Goal: Task Accomplishment & Management: Use online tool/utility

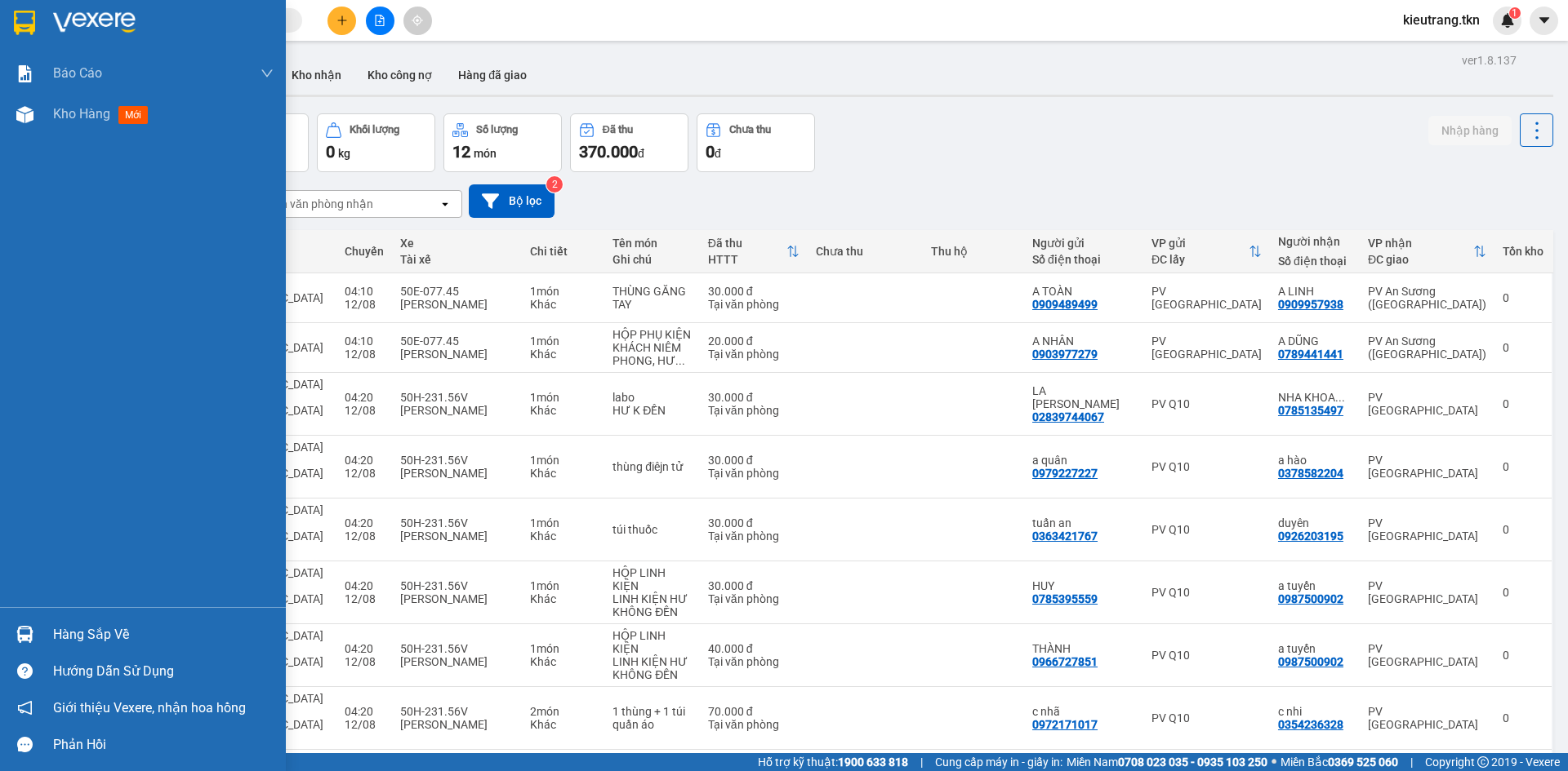
click at [106, 642] on div "Hàng sắp về" at bounding box center [163, 635] width 221 height 24
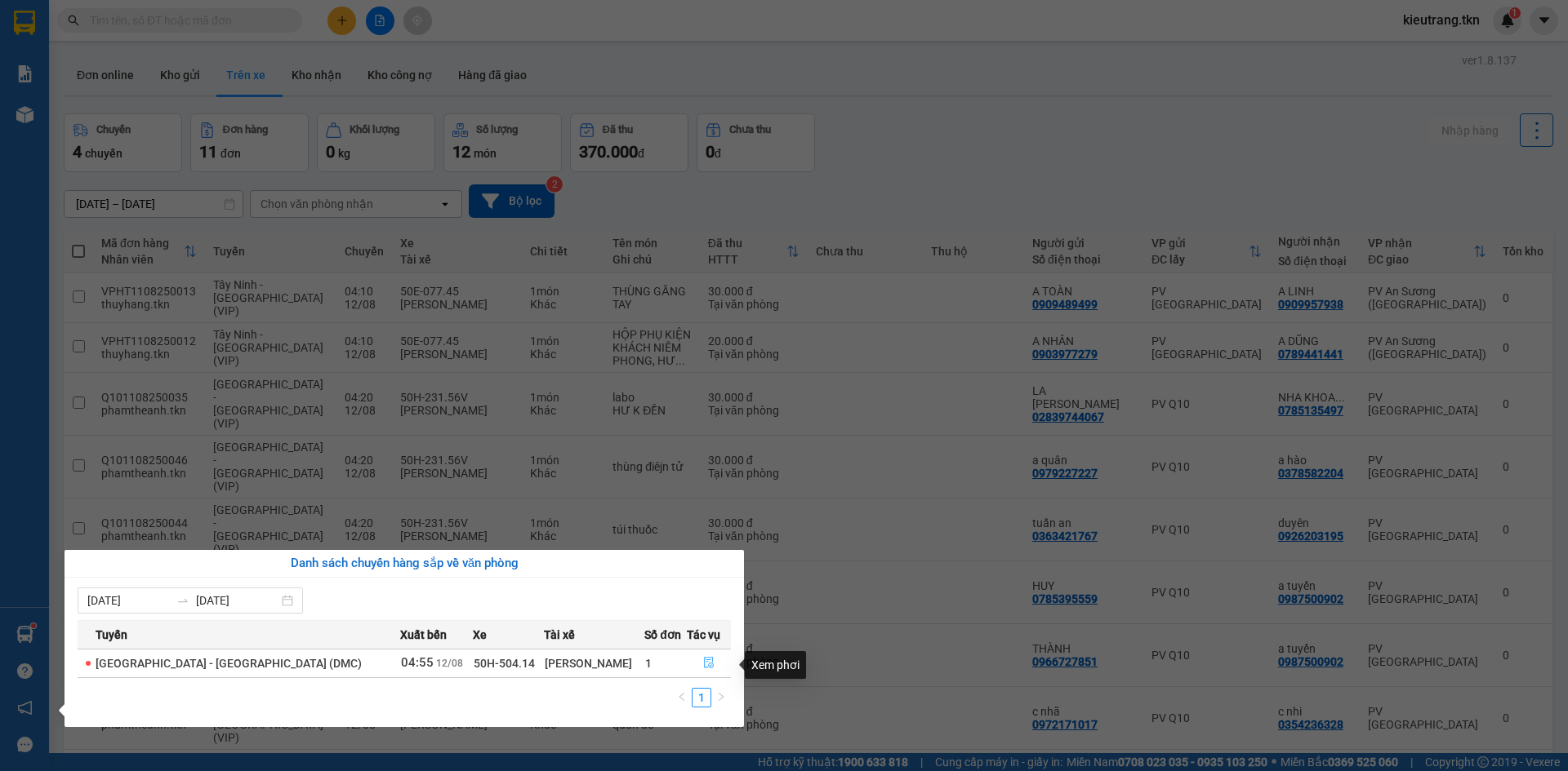
click at [704, 669] on icon "file-done" at bounding box center [708, 664] width 10 height 11
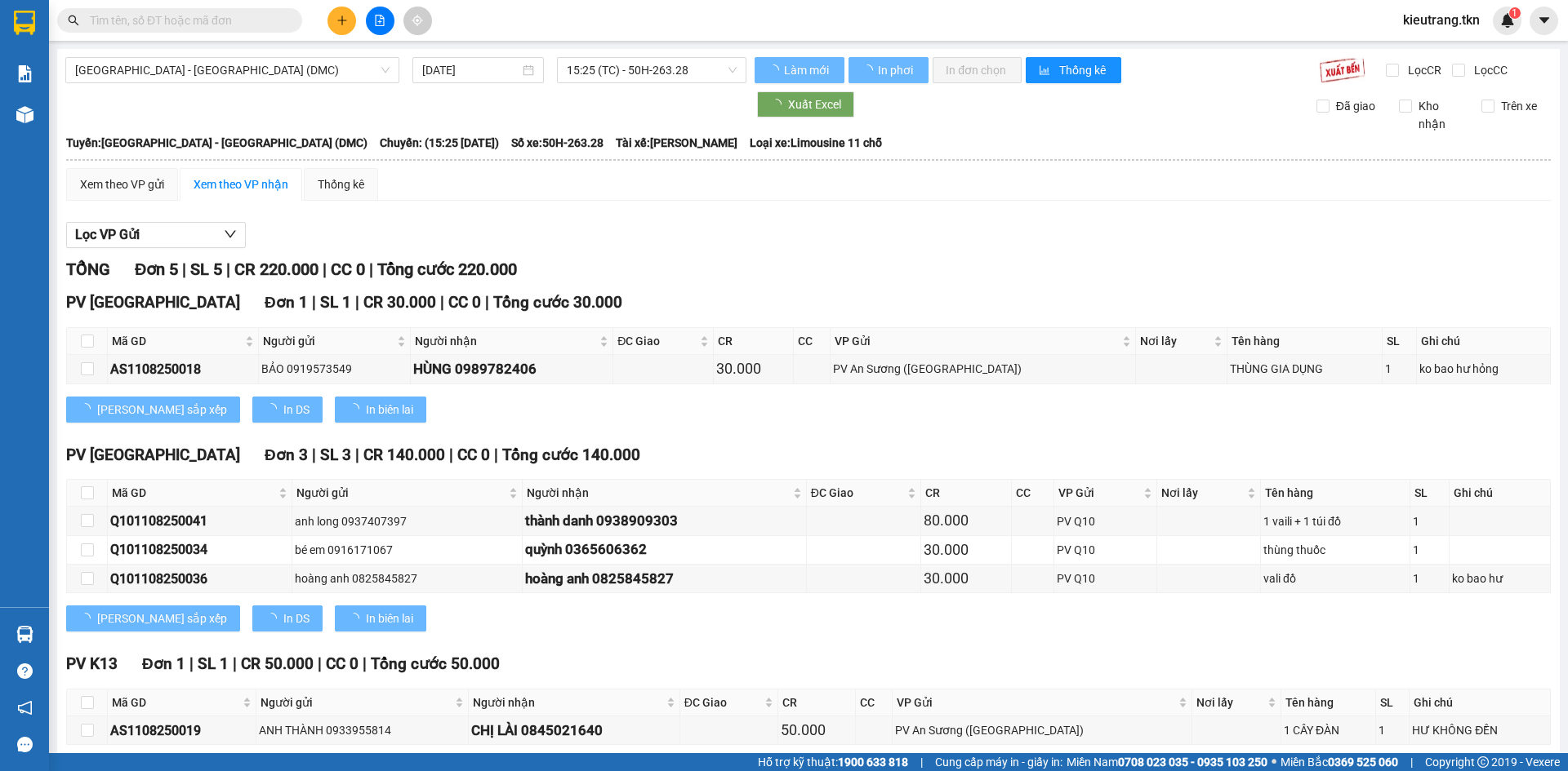
type input "[DATE]"
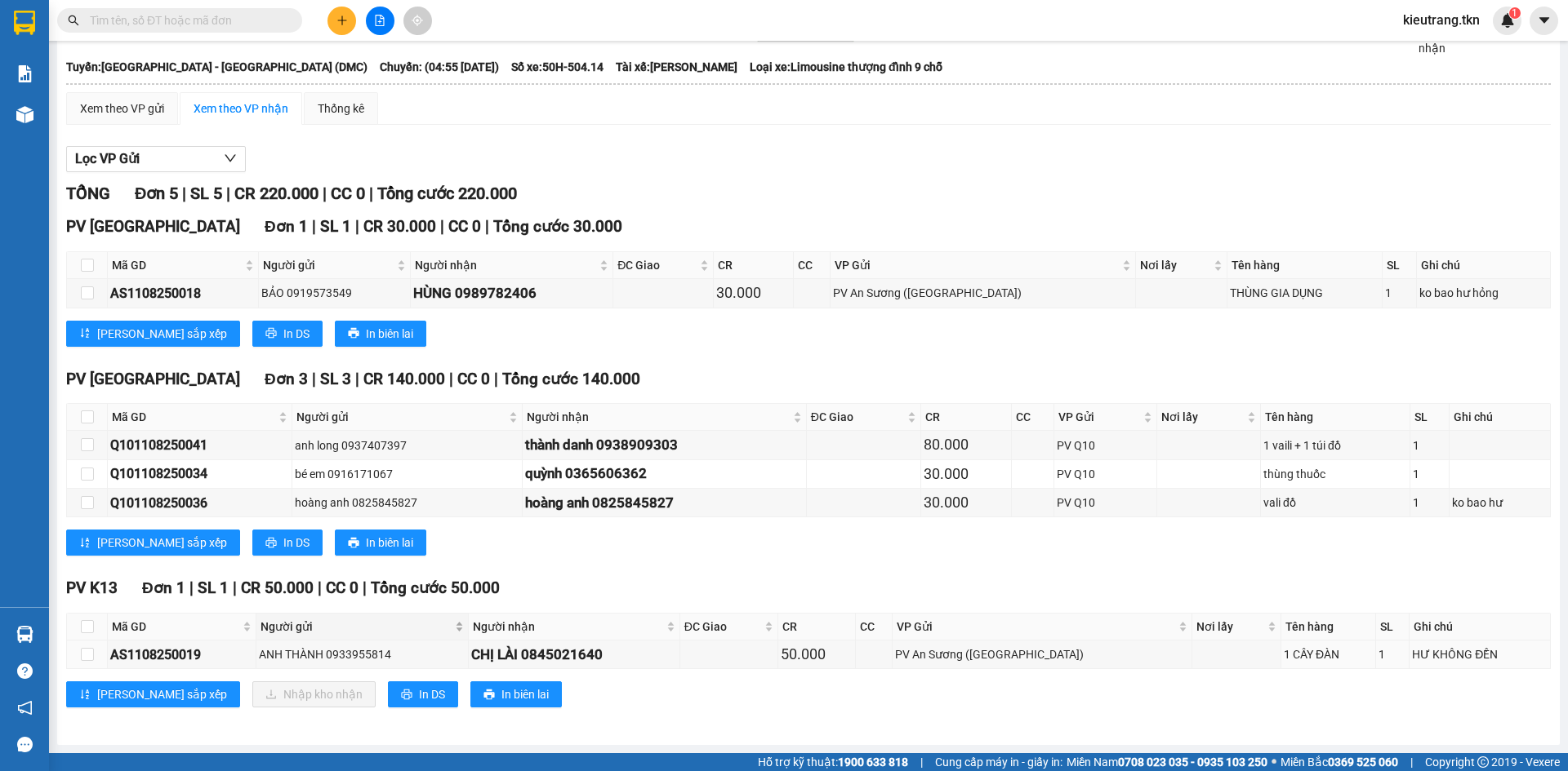
scroll to position [88, 0]
click at [85, 627] on input "checkbox" at bounding box center [87, 626] width 13 height 13
checkbox input "true"
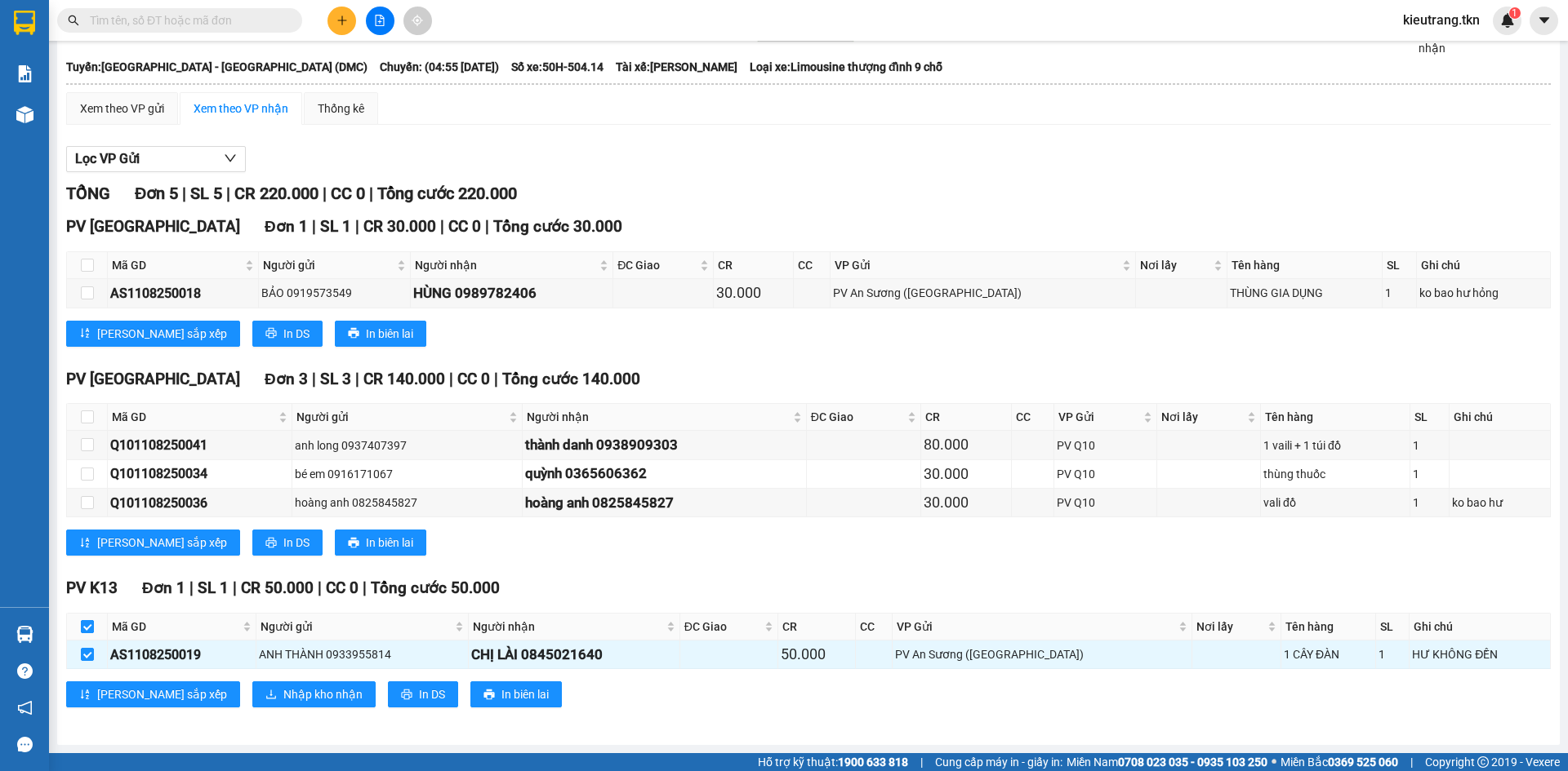
click at [91, 627] on input "checkbox" at bounding box center [87, 626] width 13 height 13
checkbox input "false"
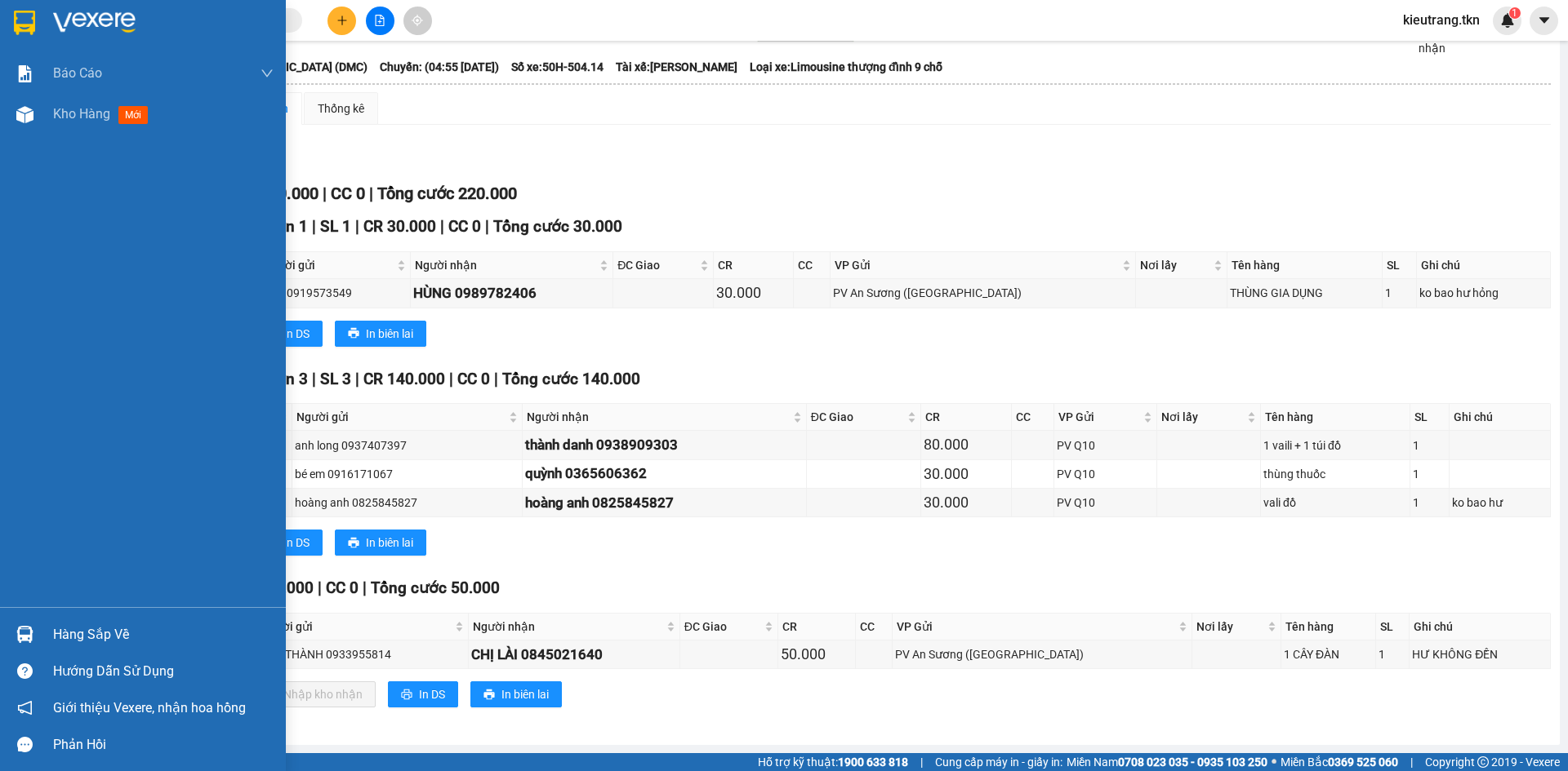
click at [87, 639] on div "Hàng sắp về" at bounding box center [163, 635] width 221 height 24
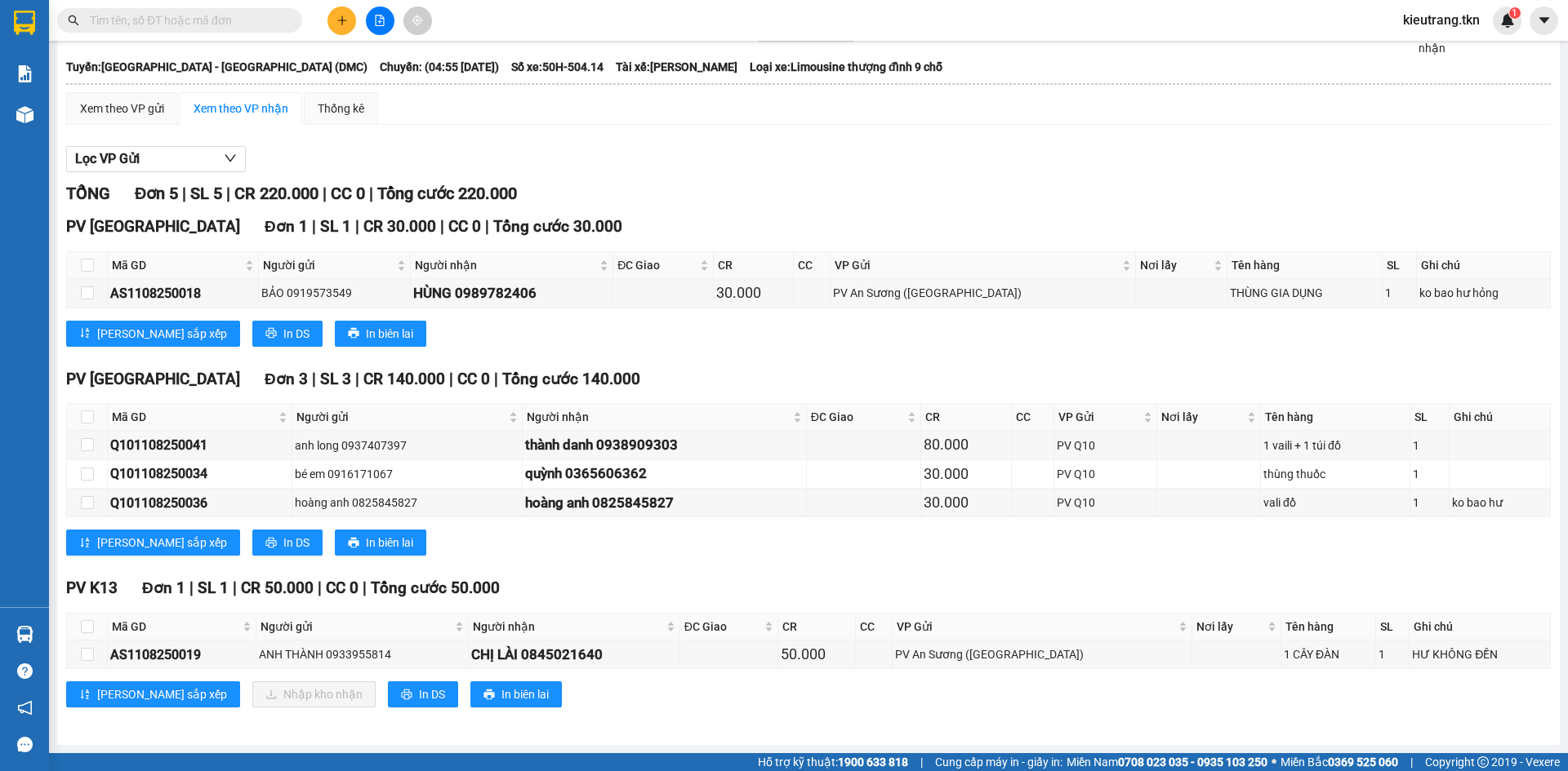
click at [848, 718] on section "Kết quả tìm kiếm ( 7 ) Bộ lọc Mã ĐH Trạng thái Món hàng Thu hộ Tổng cước Chưa c…" at bounding box center [784, 386] width 1568 height 771
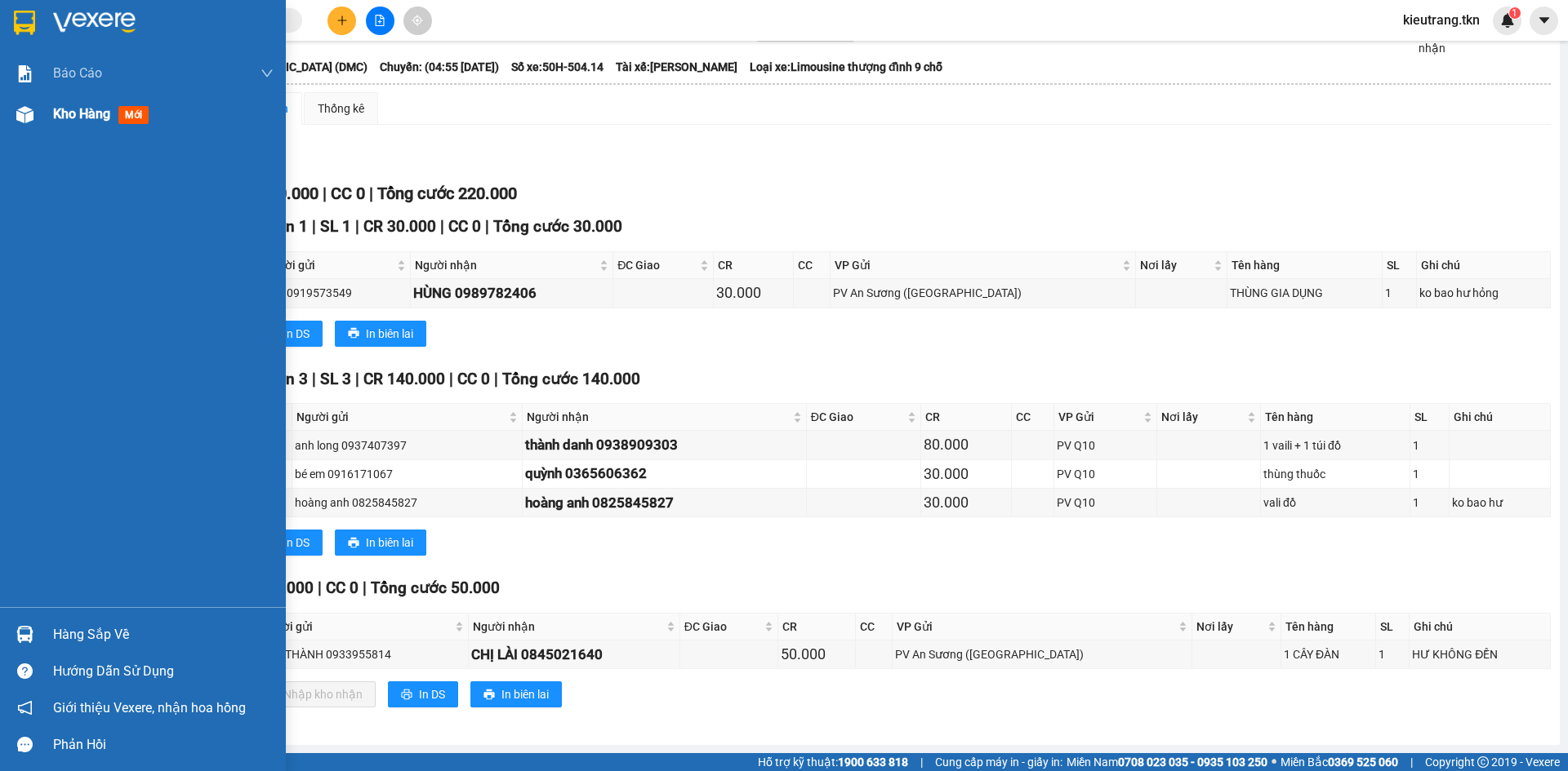
click at [93, 111] on span "Kho hàng" at bounding box center [82, 113] width 57 height 16
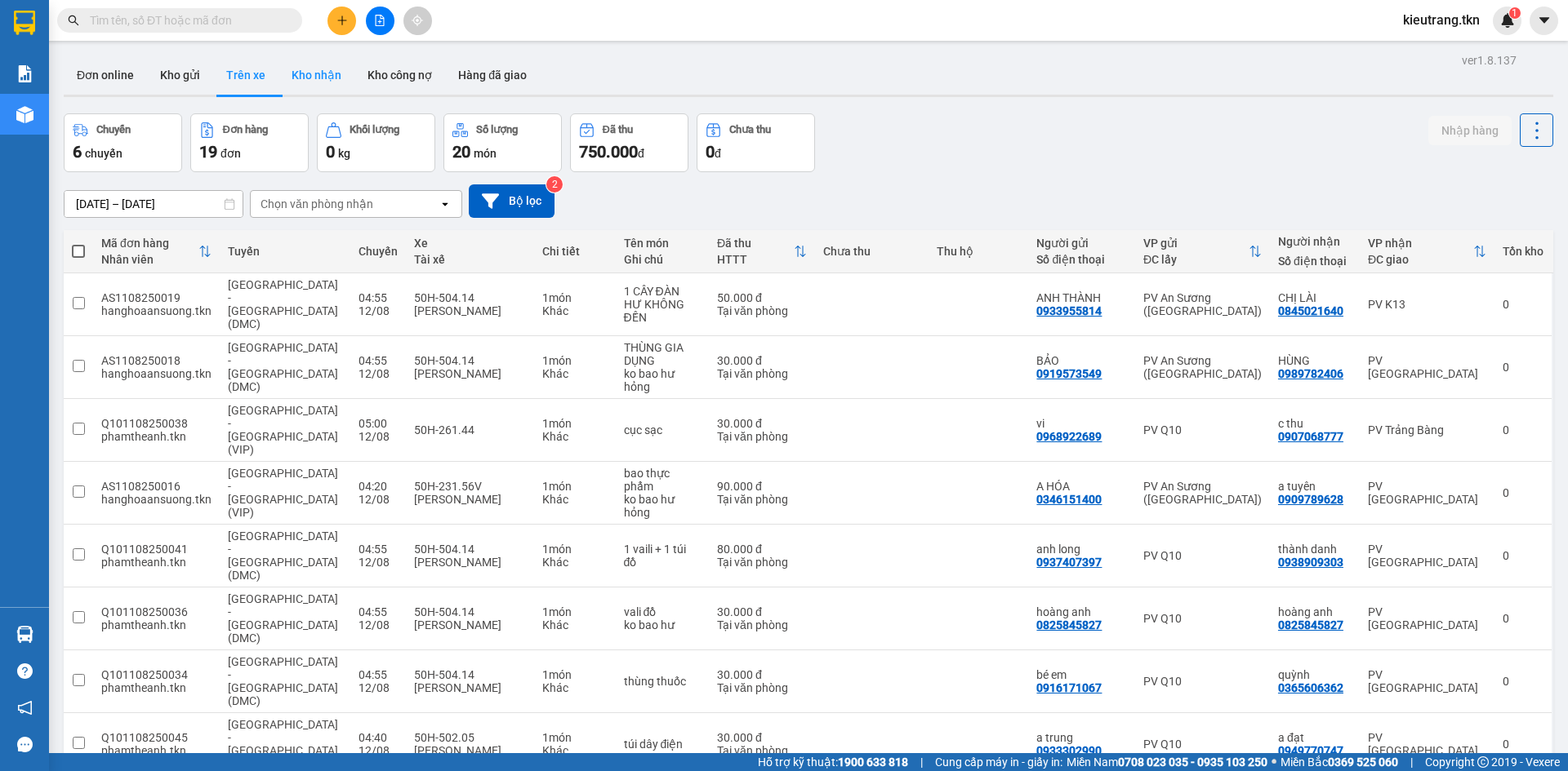
click at [341, 79] on button "Kho nhận" at bounding box center [316, 75] width 76 height 39
type input "[DATE] – [DATE]"
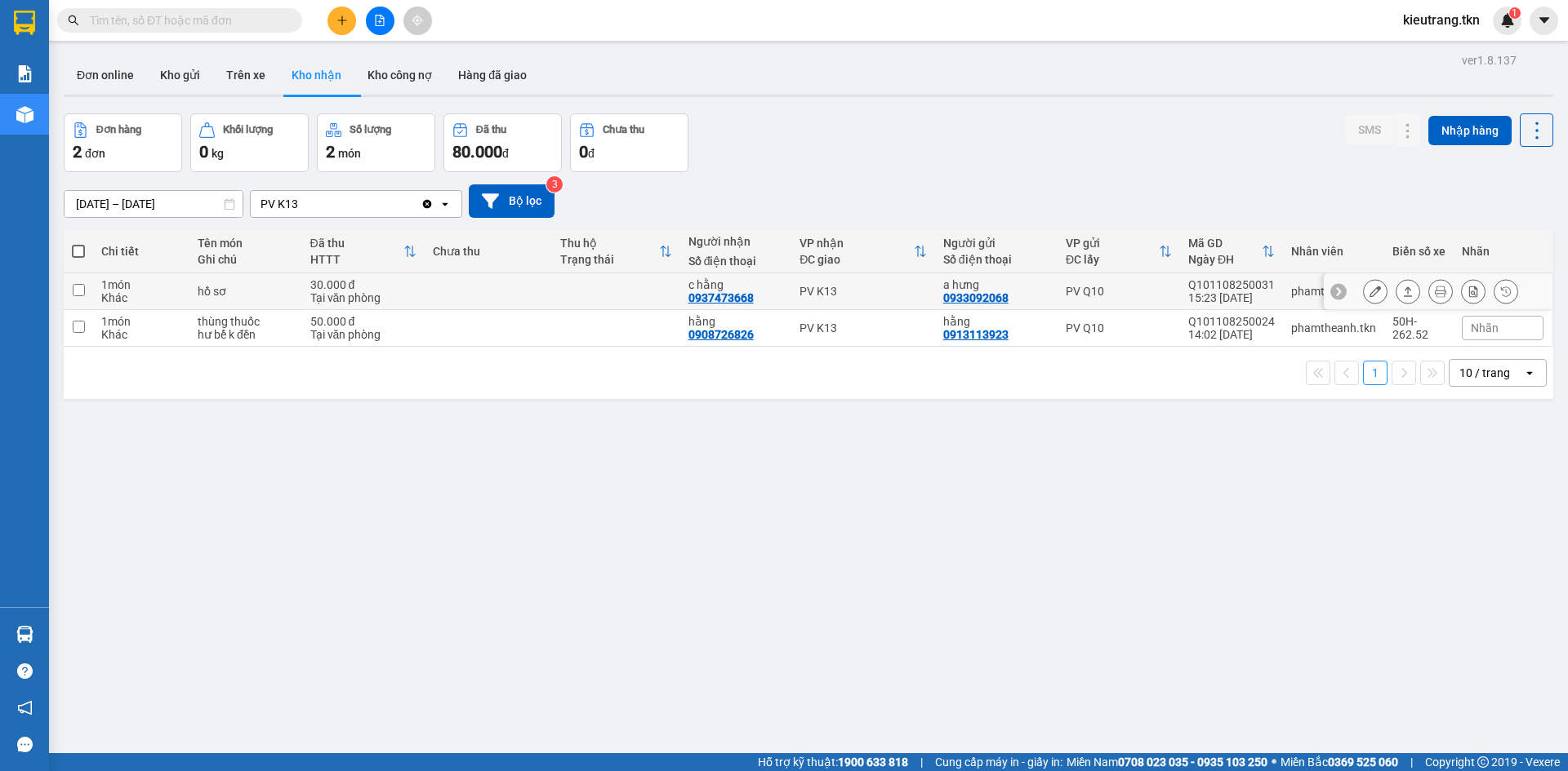
click at [80, 297] on input "checkbox" at bounding box center [78, 289] width 12 height 12
checkbox input "true"
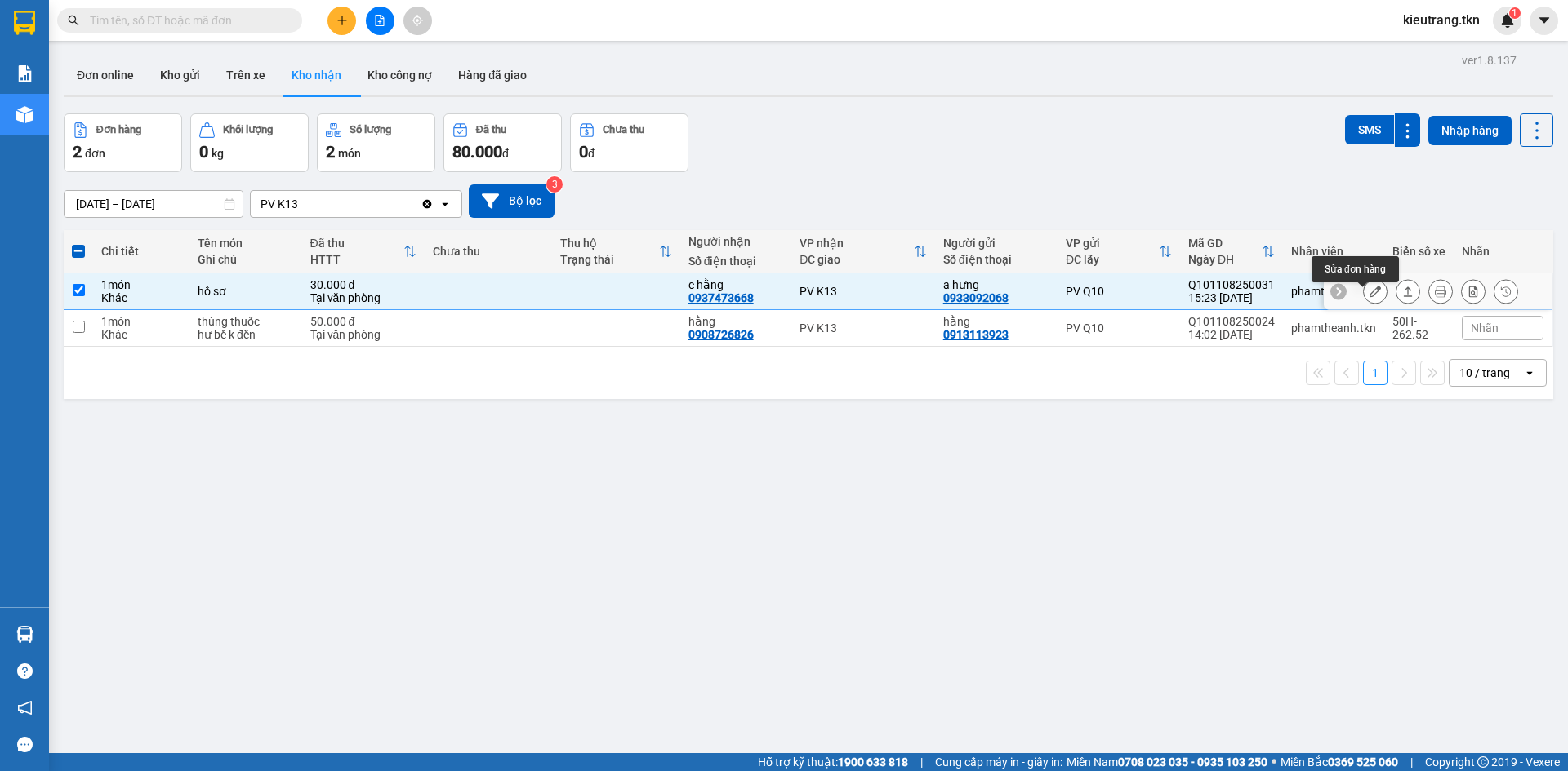
click at [1370, 297] on icon at bounding box center [1375, 291] width 11 height 11
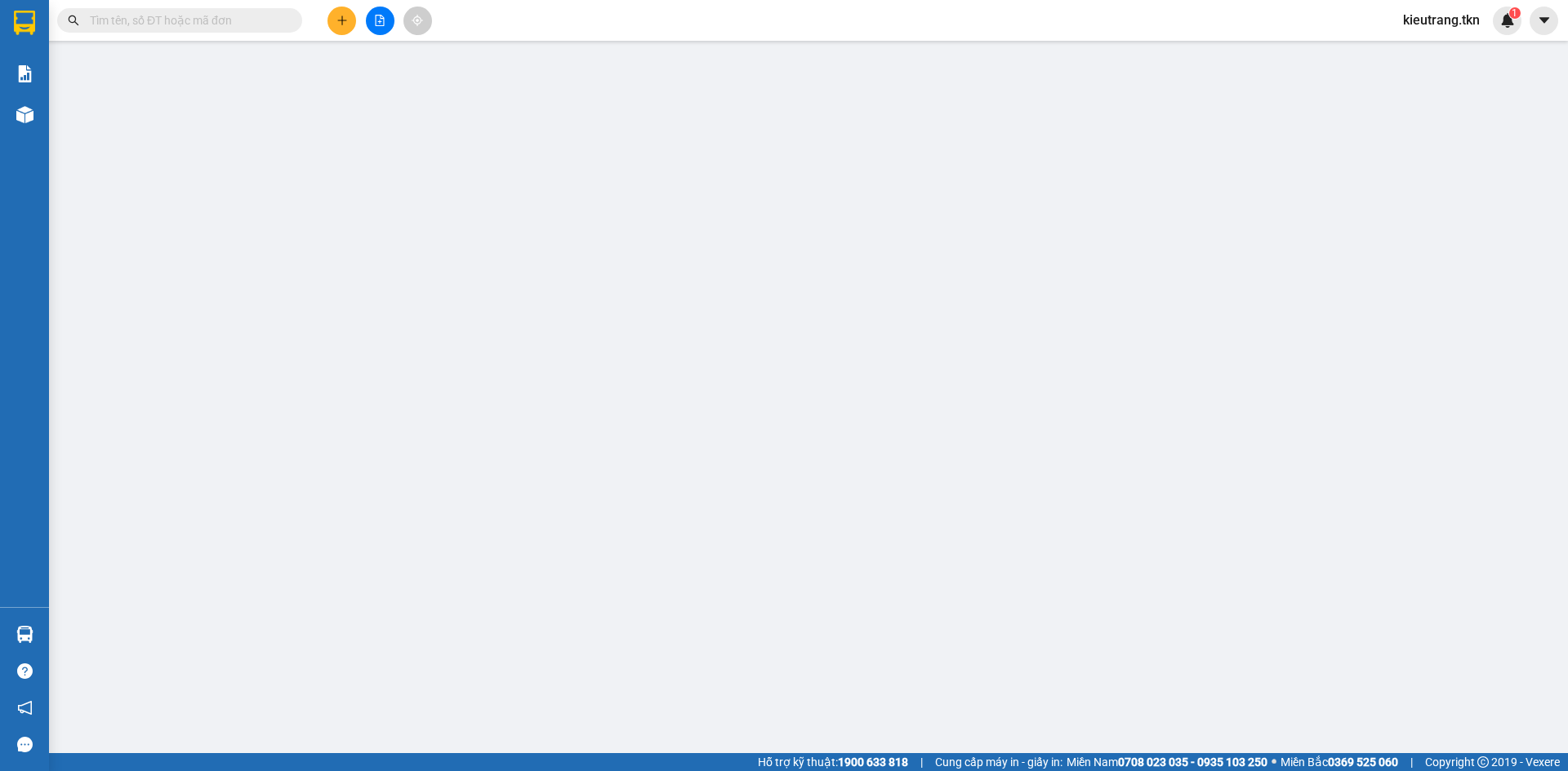
type input "0933092068"
type input "a hưng"
type input "0937473668"
type input "c hằng"
type input "30.000"
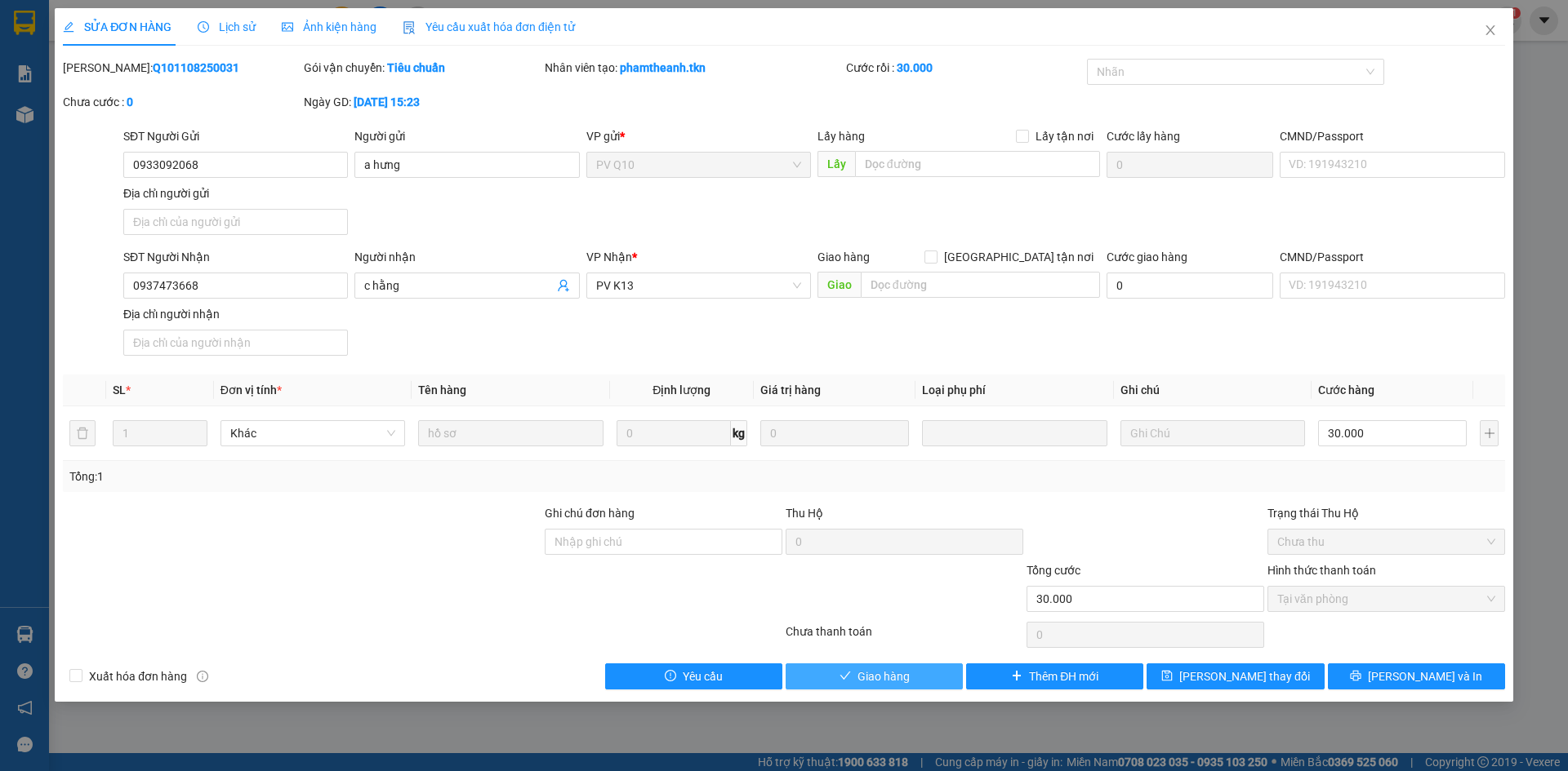
click at [877, 686] on span "Giao hàng" at bounding box center [884, 676] width 52 height 18
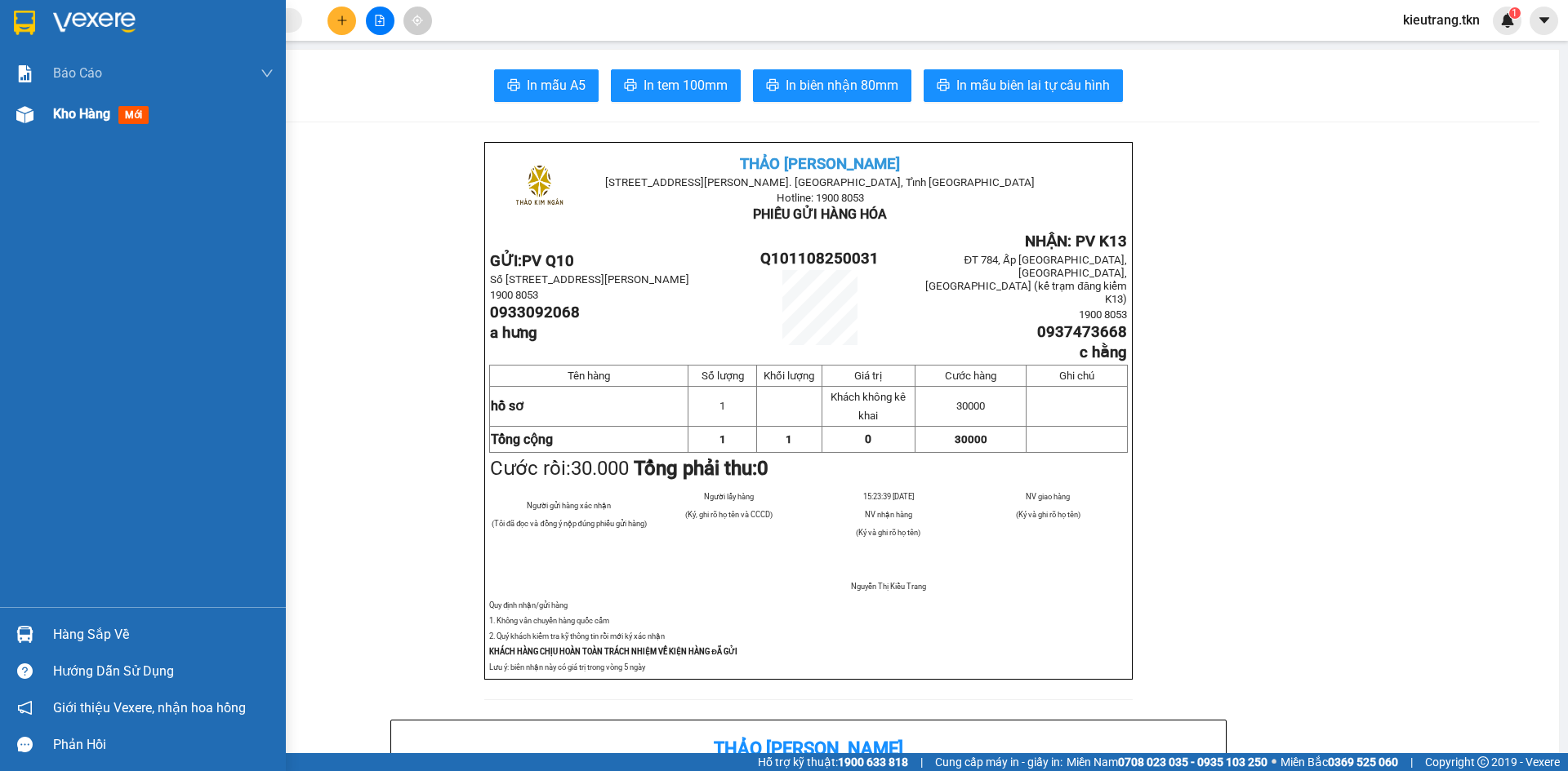
click at [83, 108] on span "Kho hàng" at bounding box center [82, 113] width 57 height 16
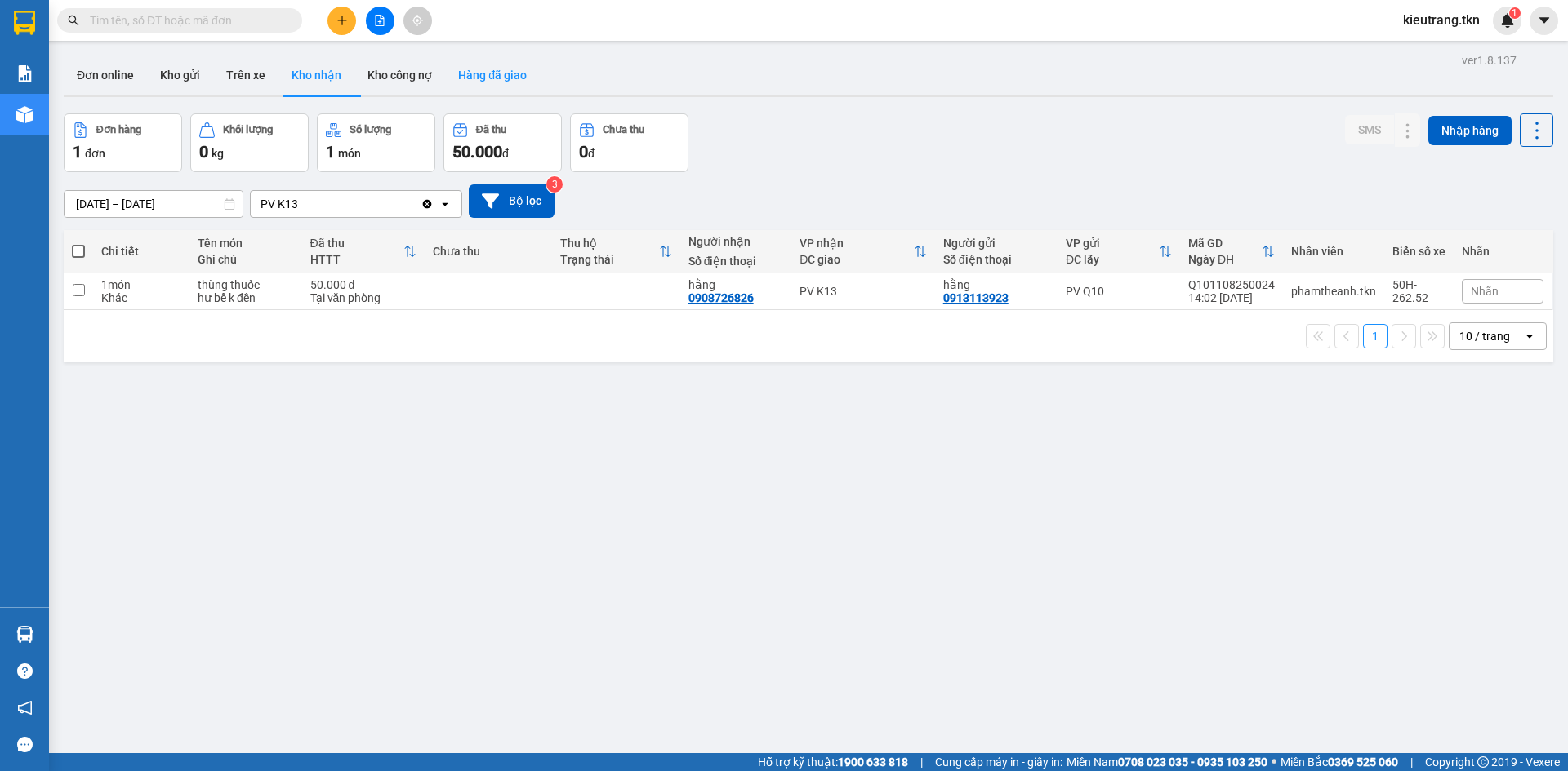
click at [533, 80] on button "Hàng đã giao" at bounding box center [492, 75] width 95 height 39
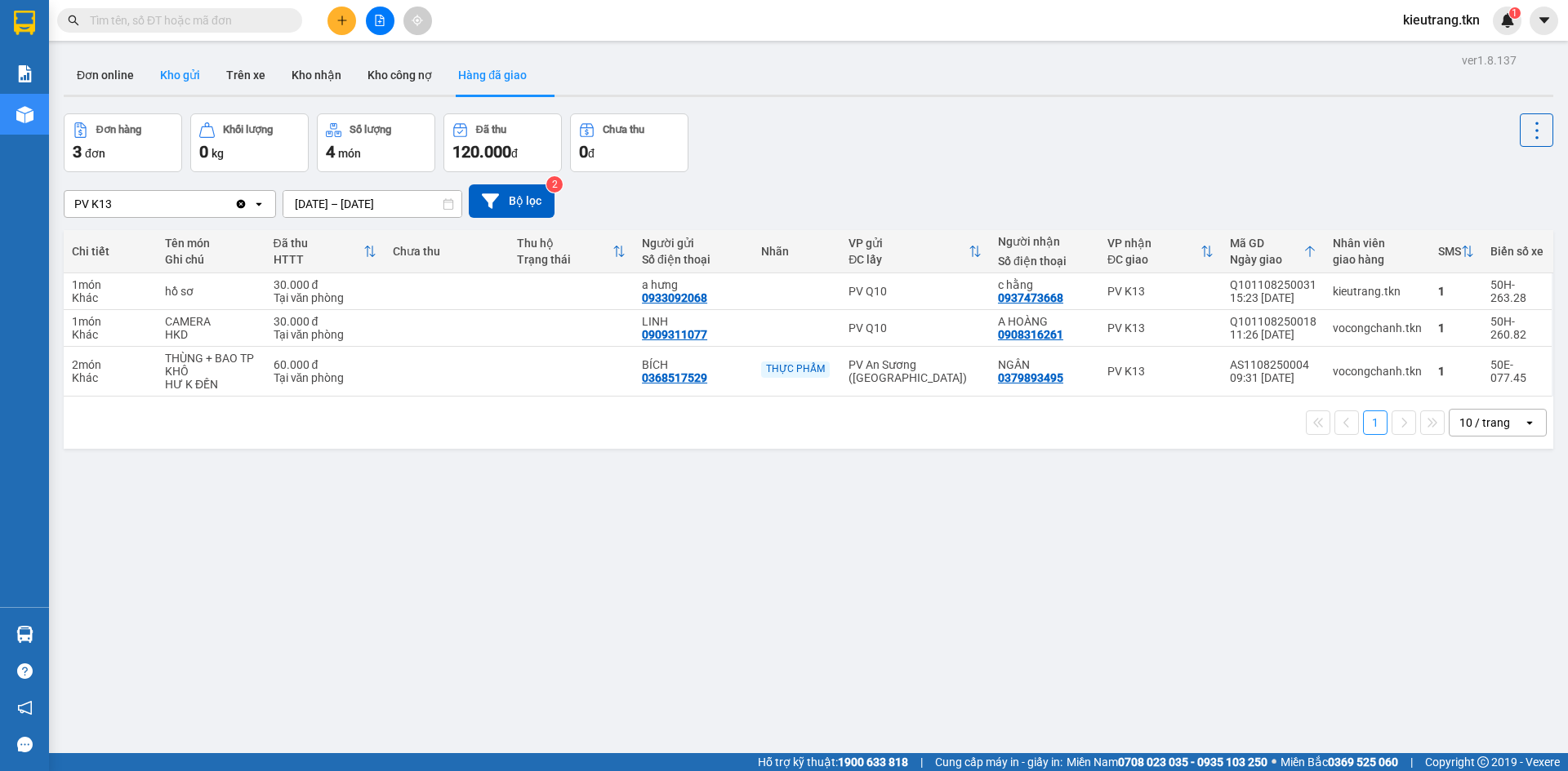
click at [192, 66] on button "Kho gửi" at bounding box center [180, 75] width 66 height 39
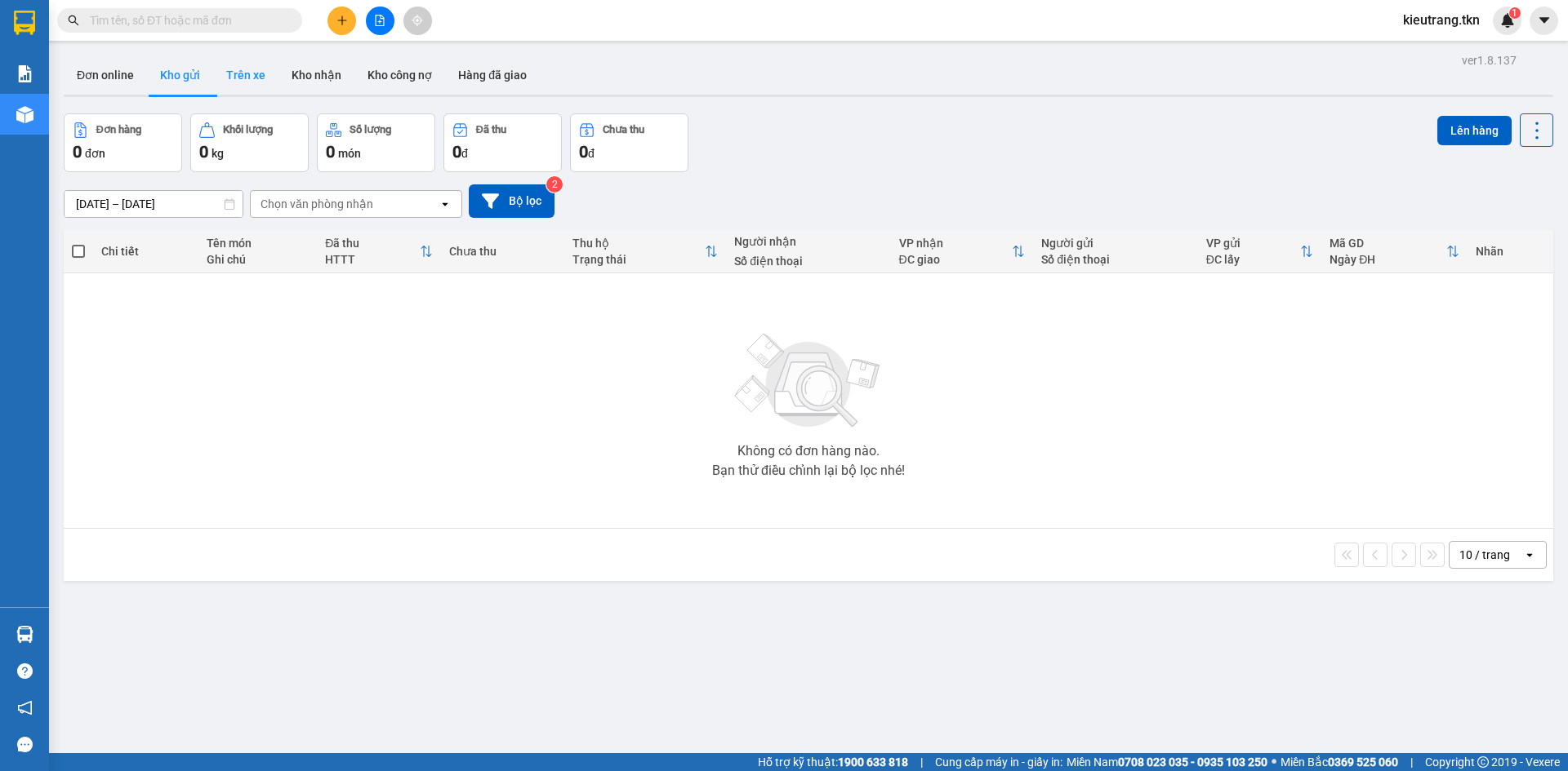
click at [251, 82] on button "Trên xe" at bounding box center [246, 75] width 65 height 39
